Goal: Task Accomplishment & Management: Use online tool/utility

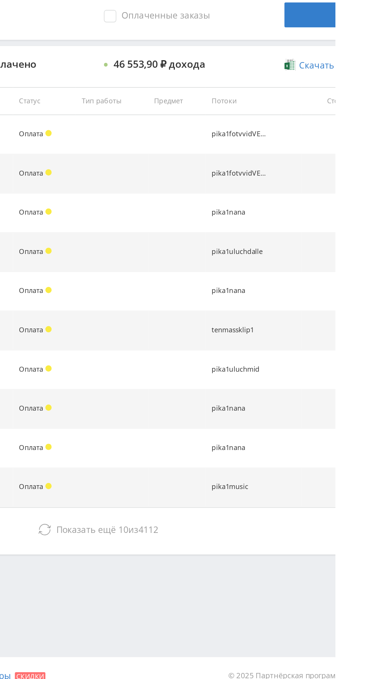
click at [232, 577] on span "Показать ещё" at bounding box center [220, 578] width 36 height 7
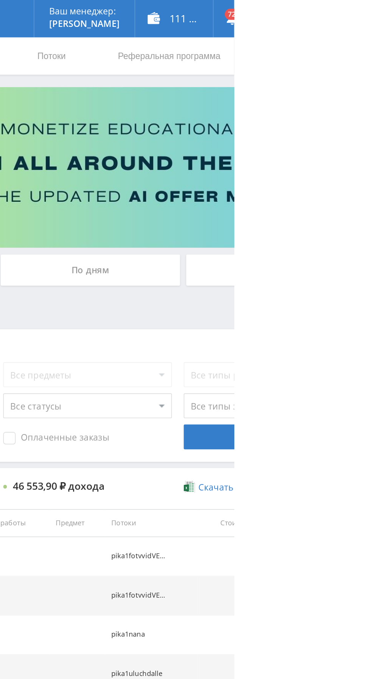
click at [280, 157] on div "По дням" at bounding box center [283, 164] width 109 height 19
click at [0, 0] on input "По дням" at bounding box center [0, 0] width 0 height 0
